Goal: Navigation & Orientation: Find specific page/section

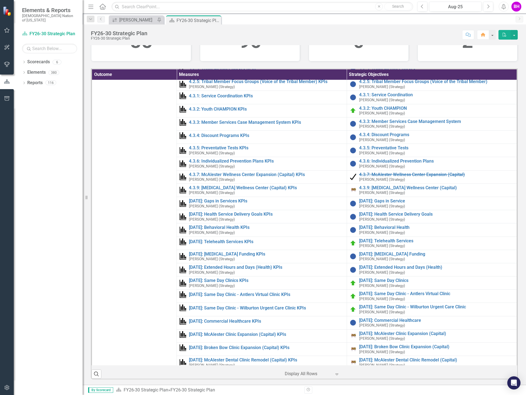
scroll to position [453, 0]
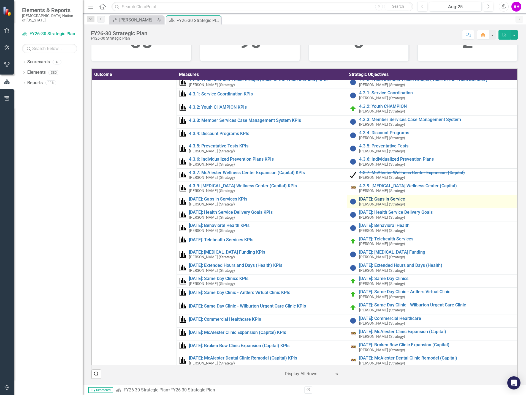
click at [389, 202] on link "[DATE]: Gaps in Service" at bounding box center [436, 199] width 155 height 5
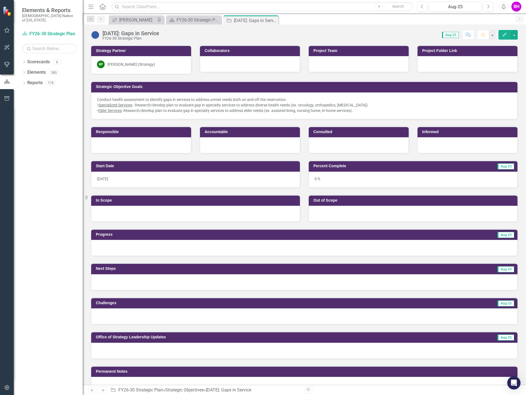
click at [0, 0] on icon "Close" at bounding box center [0, 0] width 0 height 0
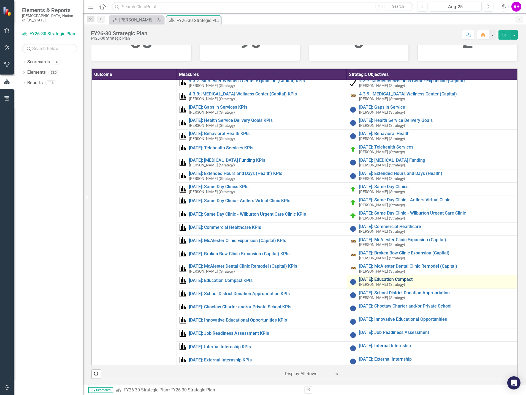
scroll to position [536, 0]
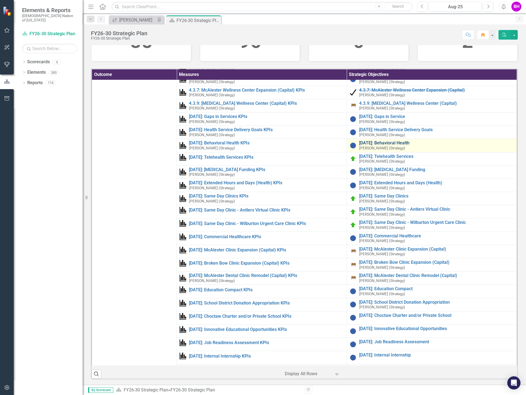
click at [386, 142] on link "[DATE]: Behavioral Health" at bounding box center [436, 143] width 155 height 5
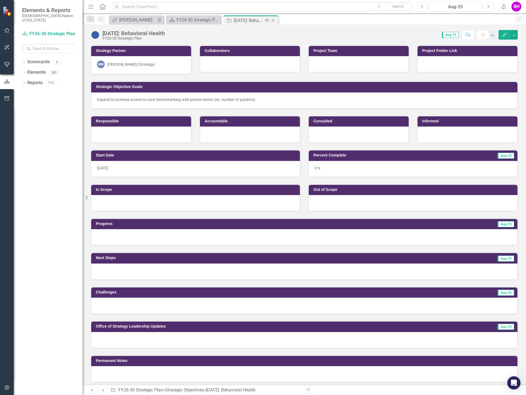
click at [273, 20] on icon "Close" at bounding box center [273, 20] width 6 height 4
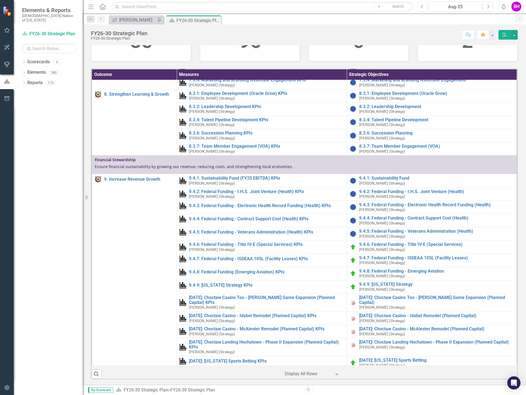
scroll to position [1211, 0]
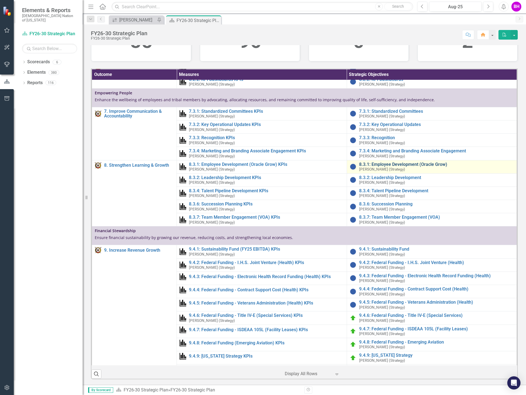
click at [416, 162] on link "8.3.1: Employee Development (Oracle Grow)" at bounding box center [436, 164] width 155 height 5
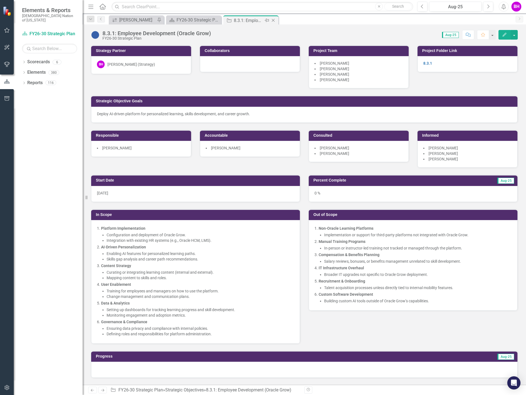
click at [273, 21] on icon "Close" at bounding box center [273, 20] width 6 height 4
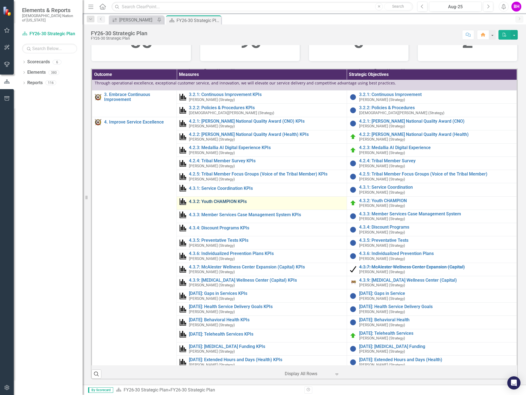
scroll to position [358, 0]
